Goal: Check status: Check status

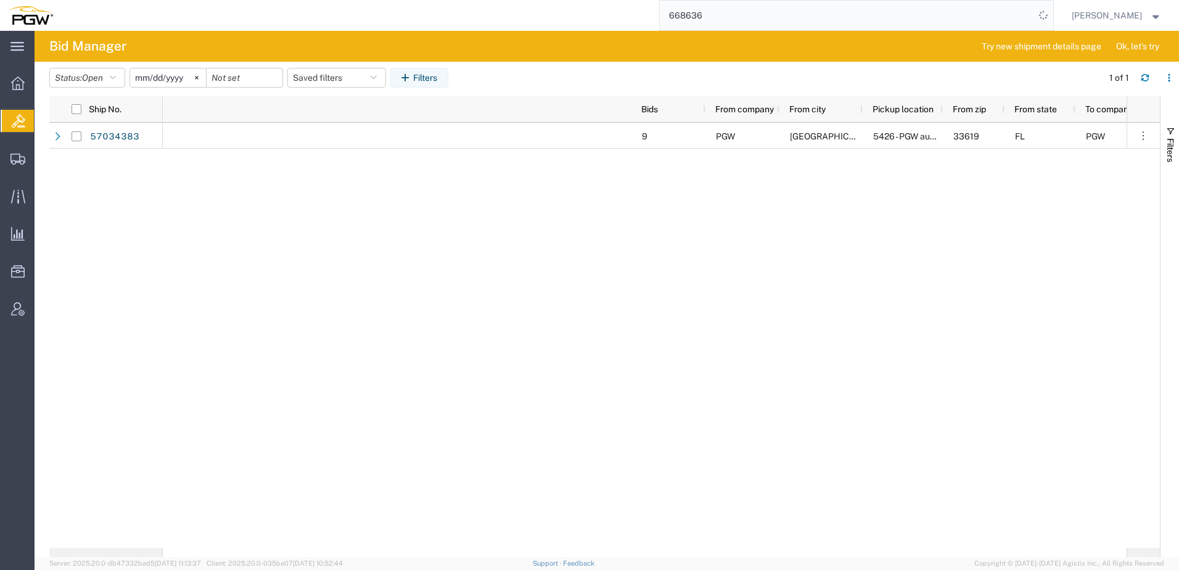
scroll to position [0, 605]
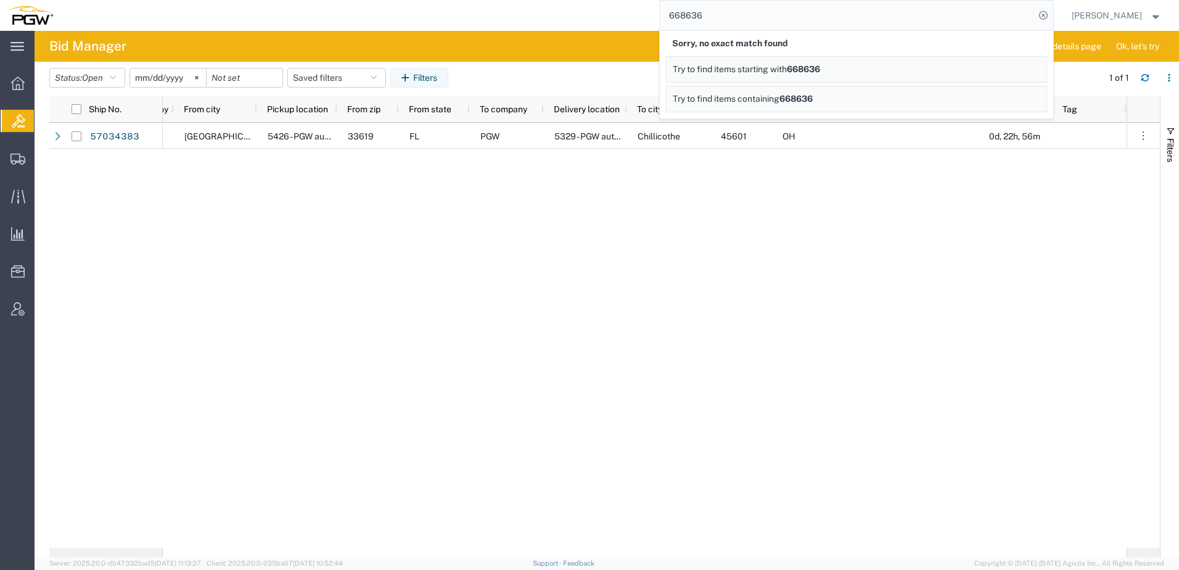
drag, startPoint x: 787, startPoint y: 14, endPoint x: 175, endPoint y: -35, distance: 613.5
click at [175, 0] on html "main_menu Created with Sketch. Collapse Menu Overview Bids Shipments Shipment M…" at bounding box center [589, 285] width 1179 height 570
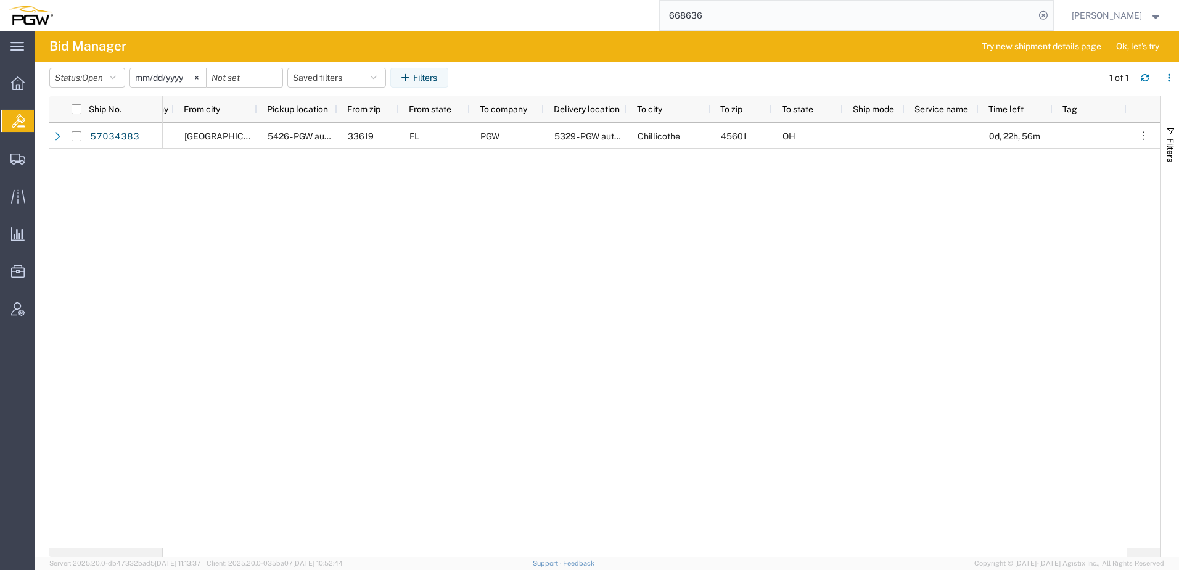
paste input "9189"
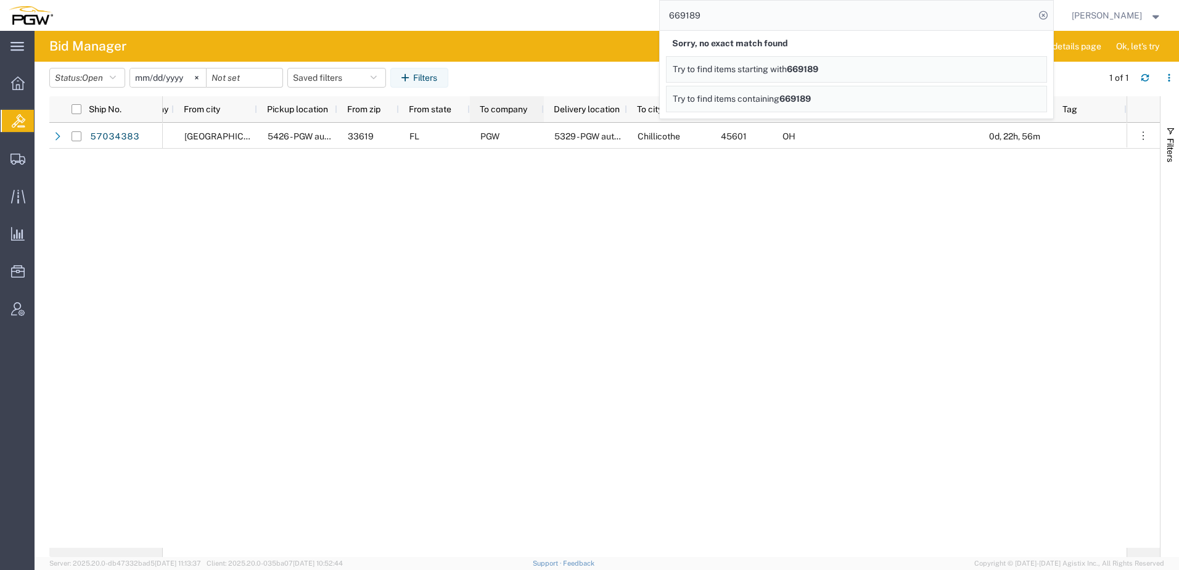
drag, startPoint x: 536, startPoint y: 322, endPoint x: 519, endPoint y: 113, distance: 209.7
click at [536, 322] on div "9 PGW [GEOGRAPHIC_DATA] 5426 - PGW autoglass - [GEOGRAPHIC_DATA] 33619 FL PGW 5…" at bounding box center [645, 335] width 964 height 425
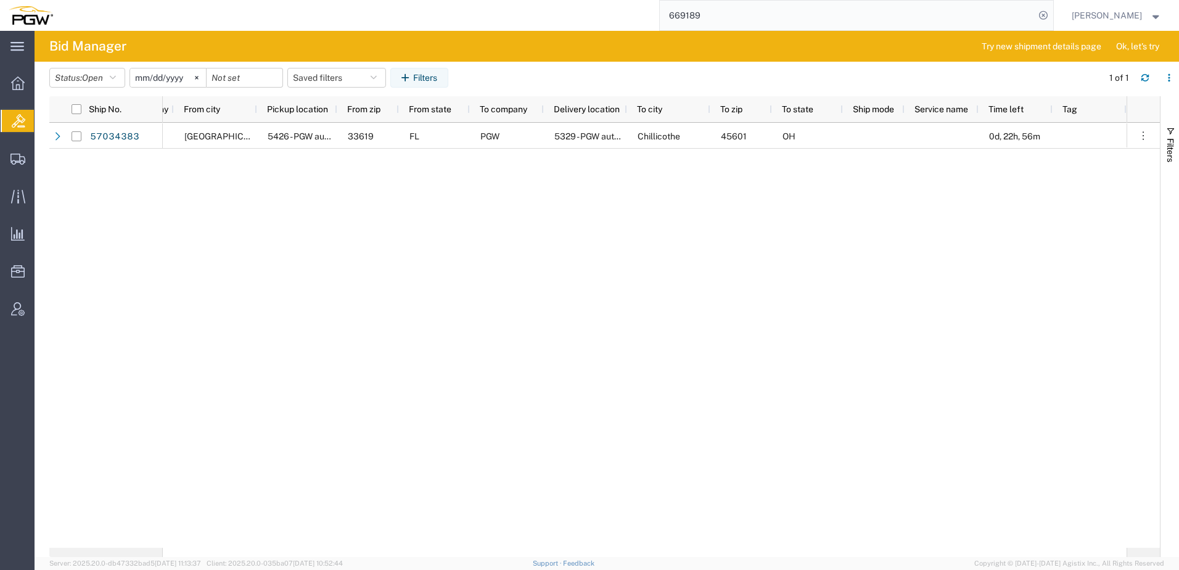
drag, startPoint x: 748, startPoint y: 12, endPoint x: 295, endPoint y: -25, distance: 454.7
click at [295, 0] on html "main_menu Created with Sketch. Collapse Menu Overview Bids Shipments Shipment M…" at bounding box center [589, 285] width 1179 height 570
paste input "313"
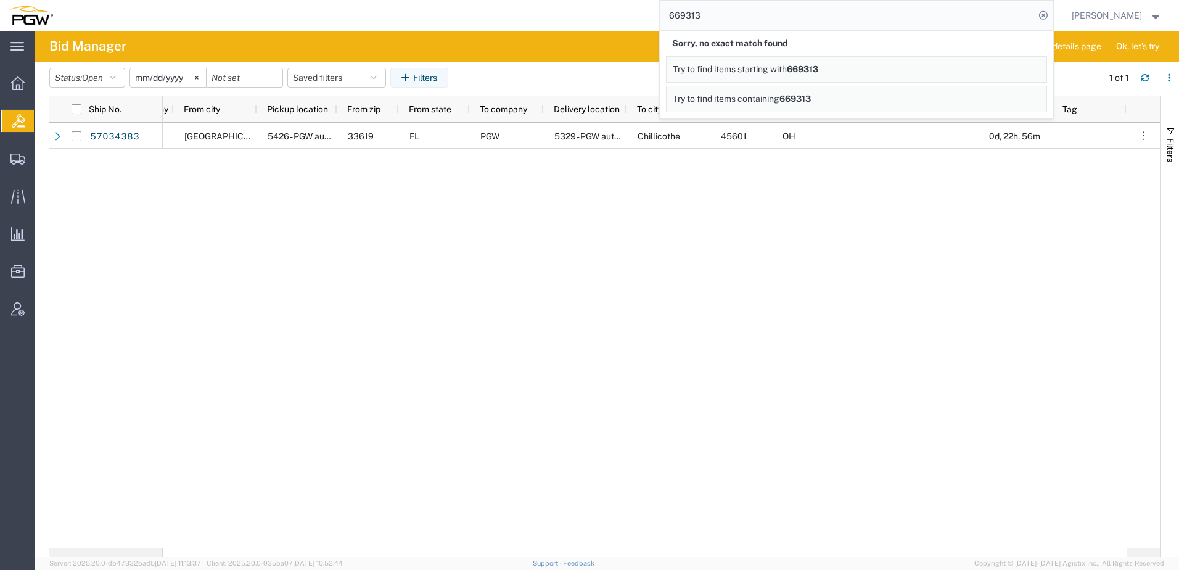
click at [640, 263] on div "9 PGW [GEOGRAPHIC_DATA] 5426 - PGW autoglass - [GEOGRAPHIC_DATA] 33619 FL PGW 5…" at bounding box center [645, 335] width 964 height 425
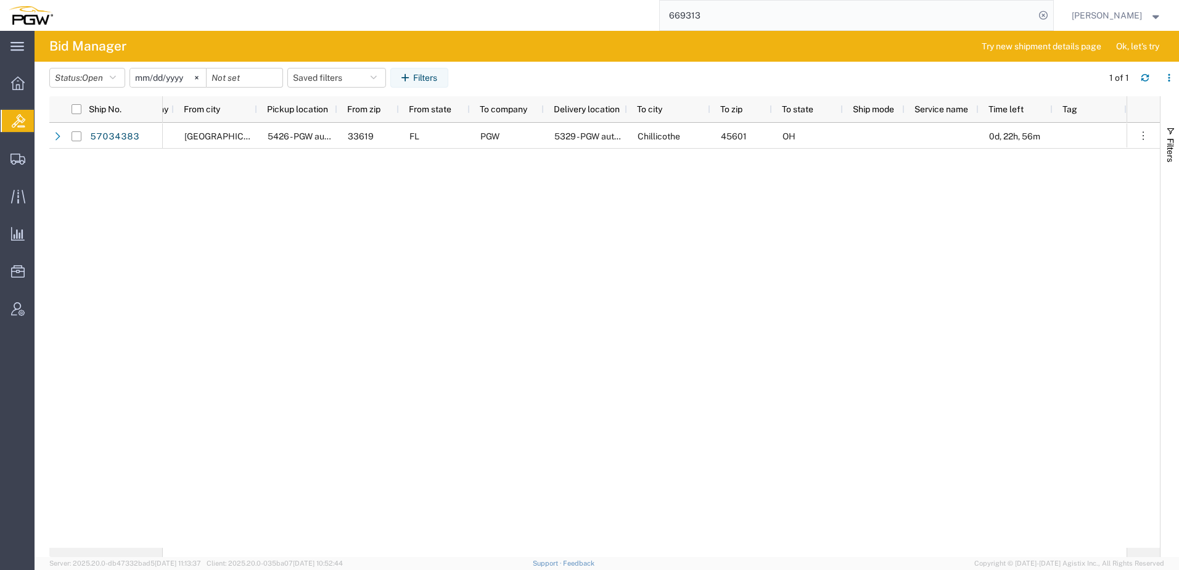
drag, startPoint x: 774, startPoint y: 17, endPoint x: 269, endPoint y: -27, distance: 506.2
click at [269, 0] on html "main_menu Created with Sketch. Collapse Menu Overview Bids Shipments Shipment M…" at bounding box center [589, 285] width 1179 height 570
paste input "28"
type input "669283"
